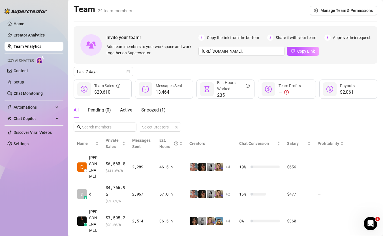
click at [16, 28] on ul "Home Creator Analytics Team Analytics Izzy AI Chatter Content Setup Chat Monito…" at bounding box center [34, 84] width 59 height 134
click at [17, 25] on link "Home" at bounding box center [19, 24] width 11 height 5
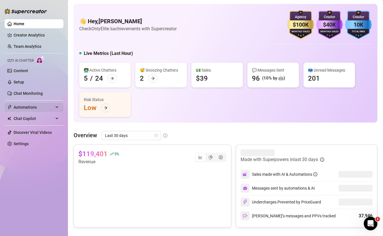
click at [31, 106] on span "Automations" at bounding box center [34, 107] width 40 height 9
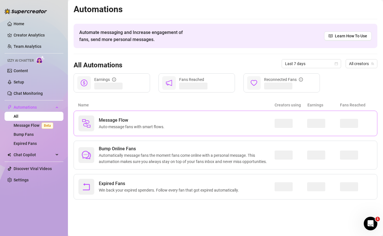
click at [87, 121] on img at bounding box center [86, 123] width 9 height 9
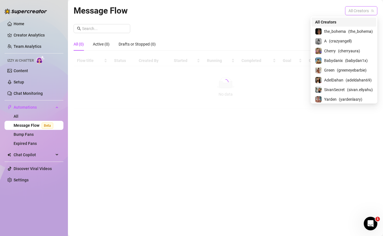
click at [368, 9] on span "All Creators" at bounding box center [360, 11] width 25 height 8
click at [339, 52] on span "( cherryaura )" at bounding box center [349, 51] width 22 height 6
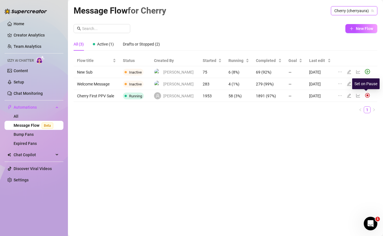
click at [365, 94] on img at bounding box center [367, 95] width 5 height 5
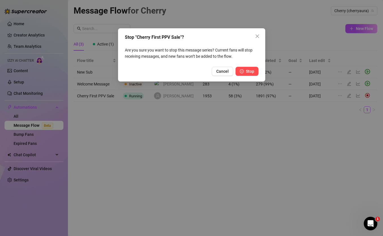
click at [248, 74] on button "Stop" at bounding box center [246, 71] width 23 height 9
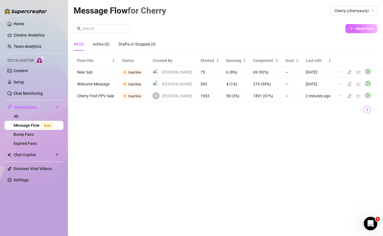
click at [360, 29] on span "New Flow" at bounding box center [364, 28] width 17 height 5
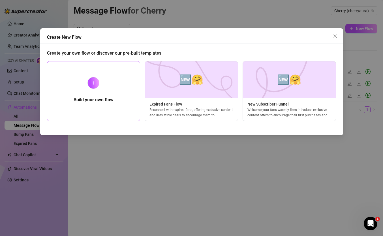
click at [122, 81] on div "Build your own flow" at bounding box center [93, 91] width 93 height 60
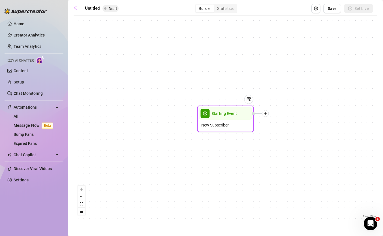
click at [233, 116] on span "Starting Event" at bounding box center [223, 113] width 25 height 6
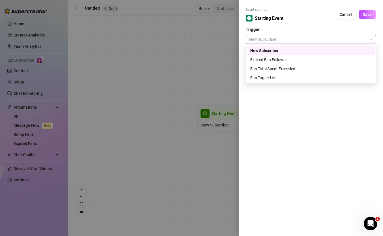
click at [340, 40] on span "New Subscriber" at bounding box center [310, 39] width 123 height 8
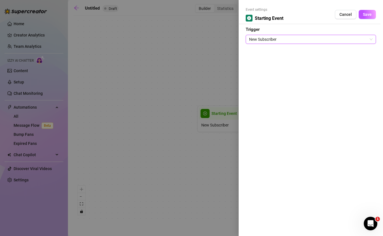
click at [339, 40] on span "New Subscriber" at bounding box center [310, 39] width 123 height 8
click at [371, 16] on span "Save" at bounding box center [367, 14] width 9 height 5
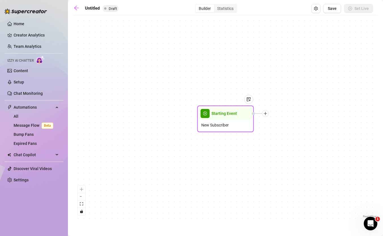
click at [267, 115] on div at bounding box center [265, 113] width 7 height 7
click at [279, 130] on div "Message" at bounding box center [293, 133] width 41 height 10
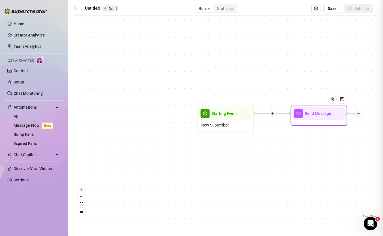
type textarea "Write your message here"
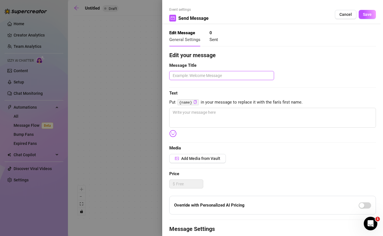
click at [220, 72] on textarea at bounding box center [221, 75] width 105 height 9
type textarea "w"
type textarea "we"
type textarea "wel"
type textarea "welc"
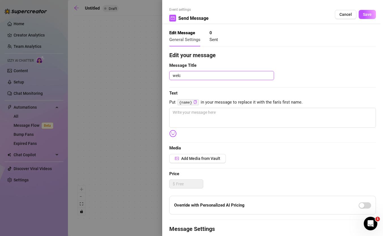
type textarea "welco"
type textarea "welcom"
type textarea "welcome"
click at [208, 112] on textarea at bounding box center [272, 118] width 207 height 20
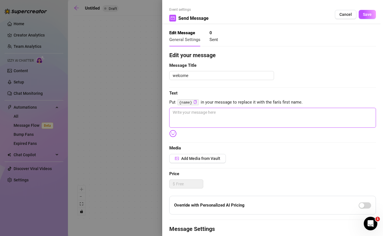
type textarea "ה"
type textarea "הי"
type textarea "היי"
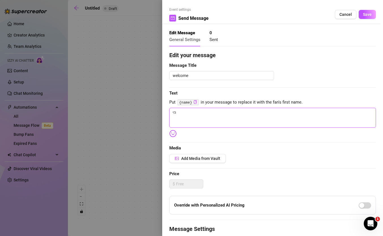
type textarea "היי"
type textarea "הייי"
type textarea "היייי"
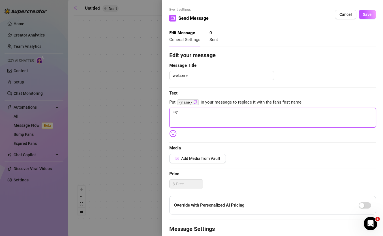
type textarea "היייי"
type textarea "היייי מ"
type textarea "היייי מא"
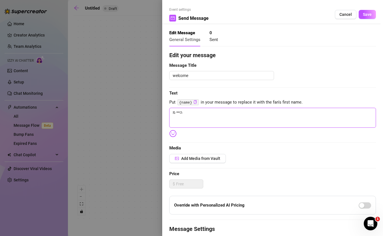
type textarea "היייי מא"
type textarea "היייי מאמ"
type textarea "היייי מאמי"
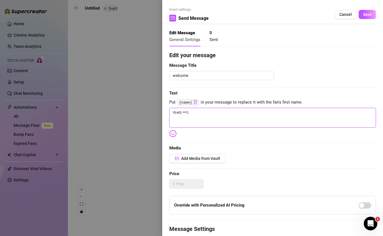
type textarea "היייי מאמי"
type textarea "היייי מאמי א"
type textarea "היייי מאמי אי"
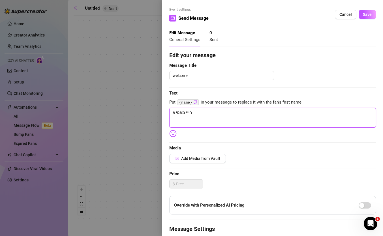
type textarea "היייי מאמי אי"
type textarea "היייי מאמי איך"
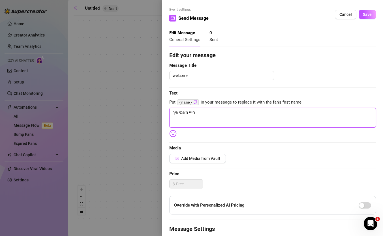
type textarea "היייי מאמי איך ה"
type textarea "היייי מאמי איך הג"
type textarea "היייי מאמי איך הגע"
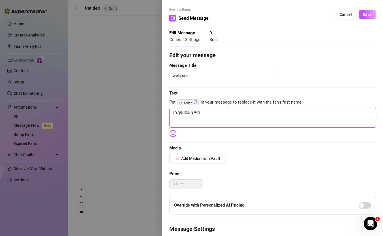
type textarea "היייי מאמי איך הגע"
type textarea "היייי מאמי איך הגעת"
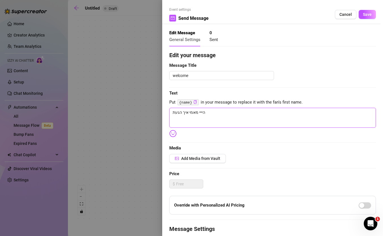
type textarea "היייי מאמי איך הגעת א"
type textarea "היייי מאמי איך הגעת אל"
type textarea "היייי מאמי איך הגעת אלי"
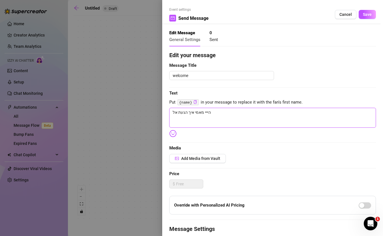
type textarea "היייי מאמי איך הגעת אלי"
type textarea "היייי מאמי איך הגעת אליי"
type textarea "היייי מאמי איך הגעת אלייי"
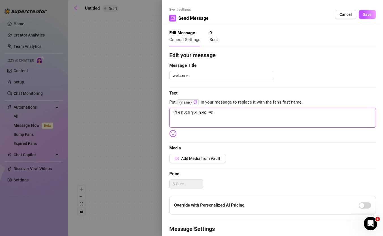
type textarea "היייי מאמי איך הגעת אליייי"
type textarea "היייי מאמי איך הגעת אלייייי"
type textarea "היייי מאמי איך הגעת אליייייי"
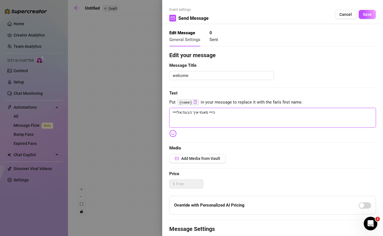
type textarea "היייי מאמי איך הגעת אליייייי"
type textarea "היייי מאמי איך הגעת אלייייייי"
type textarea "היייי מאמי איך הגעת אלייייייי?"
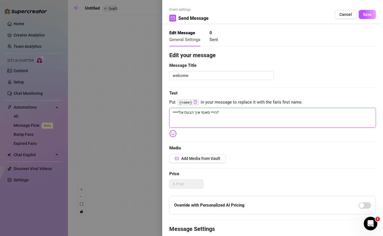
type textarea "היייי מאמי איך הגעת אלייייייי?"
click at [371, 16] on button "Save" at bounding box center [366, 14] width 17 height 9
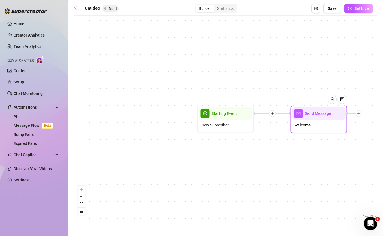
click at [272, 114] on icon "plus" at bounding box center [272, 113] width 4 height 4
click at [297, 111] on div "Time Delay" at bounding box center [299, 114] width 41 height 10
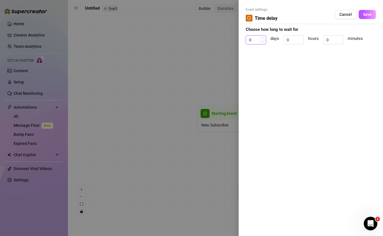
click at [257, 40] on input "0" at bounding box center [256, 40] width 20 height 8
click at [333, 42] on input "0" at bounding box center [333, 40] width 20 height 8
type input "1"
click at [342, 38] on span "Increase Value" at bounding box center [340, 38] width 6 height 5
click at [367, 18] on button "Save" at bounding box center [366, 14] width 17 height 9
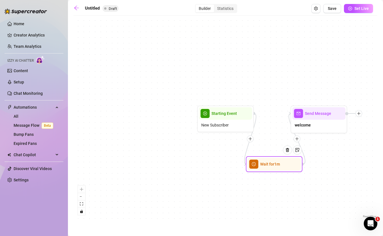
drag, startPoint x: 268, startPoint y: 200, endPoint x: 274, endPoint y: 165, distance: 35.3
click at [274, 165] on span "Wait for 1m" at bounding box center [270, 164] width 20 height 6
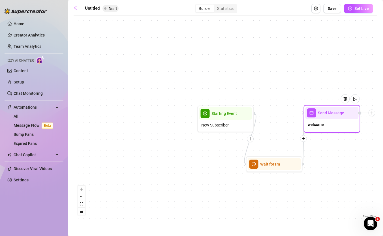
drag, startPoint x: 316, startPoint y: 117, endPoint x: 333, endPoint y: 116, distance: 16.7
click at [333, 116] on div "Send Message" at bounding box center [331, 113] width 53 height 12
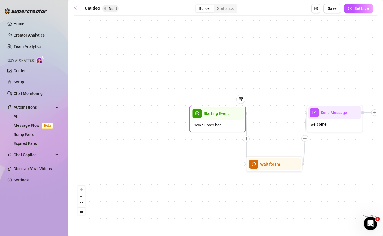
drag, startPoint x: 239, startPoint y: 120, endPoint x: 216, endPoint y: 116, distance: 23.0
click at [216, 120] on div "New Subscriber" at bounding box center [217, 125] width 53 height 11
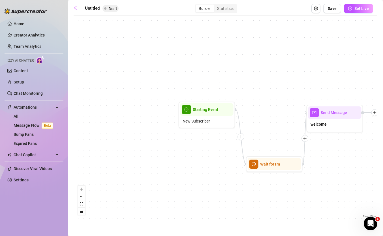
click at [242, 138] on icon "plus" at bounding box center [241, 137] width 4 height 4
click at [256, 146] on div "Condition" at bounding box center [268, 147] width 41 height 10
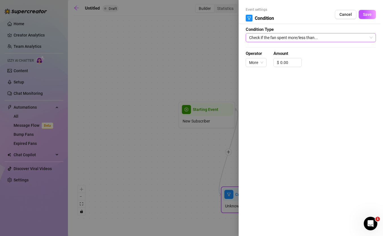
click at [322, 38] on span "Check if the fan spent more/less than..." at bounding box center [310, 37] width 123 height 8
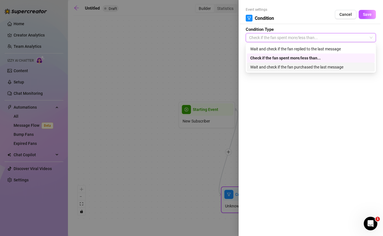
click at [309, 80] on div "Event settings Condition Cancel Save Condition Type Check if the fan spent more…" at bounding box center [310, 118] width 144 height 236
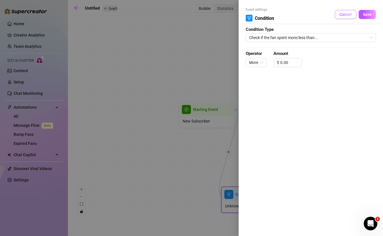
click at [349, 11] on button "Cancel" at bounding box center [346, 14] width 22 height 9
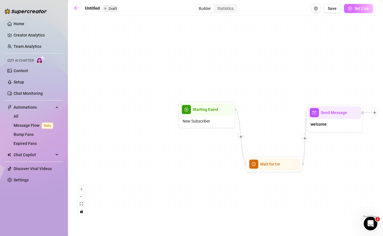
click at [354, 11] on span "Set Live" at bounding box center [361, 8] width 14 height 5
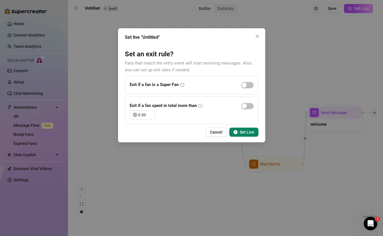
click at [239, 130] on button "Set Live" at bounding box center [243, 132] width 29 height 9
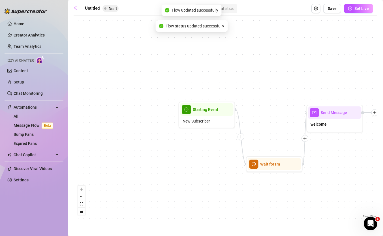
click at [83, 7] on div "Untitled Draft Builder Statistics Save Set Live" at bounding box center [223, 8] width 299 height 9
click at [79, 7] on icon "arrow-left" at bounding box center [77, 8] width 6 height 6
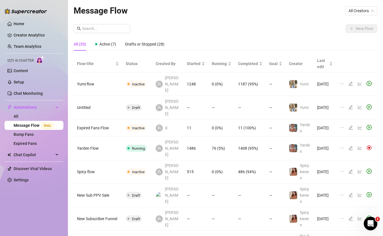
click at [366, 2] on main "Message Flow All Creators New Flow All (35) Active (7) Drafts or Stopped (28) F…" at bounding box center [225, 167] width 315 height 334
click at [363, 12] on span "All Creators" at bounding box center [360, 11] width 25 height 8
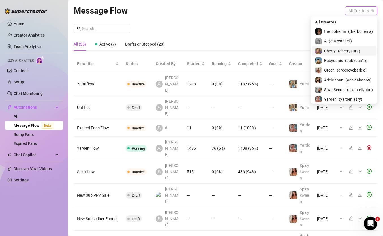
click at [343, 51] on span "( cherryaura )" at bounding box center [349, 51] width 22 height 6
